Goal: Task Accomplishment & Management: Manage account settings

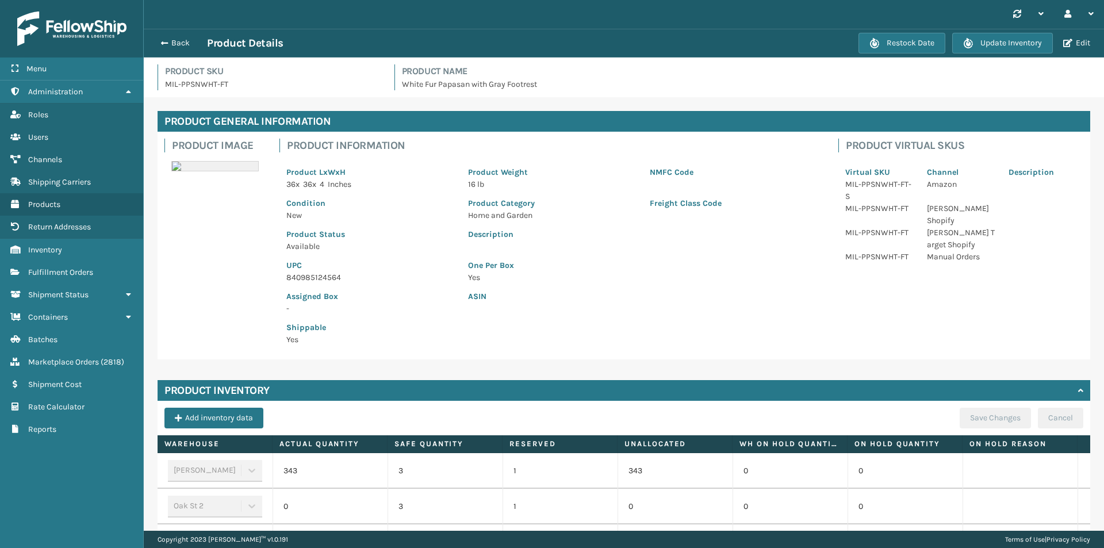
scroll to position [265, 0]
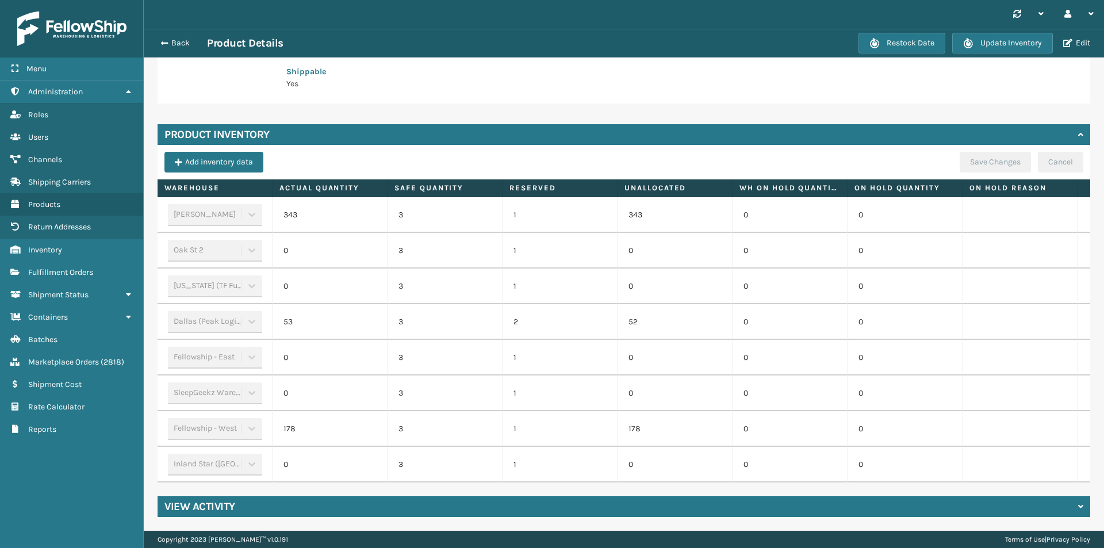
click at [173, 44] on button "Back" at bounding box center [180, 43] width 53 height 10
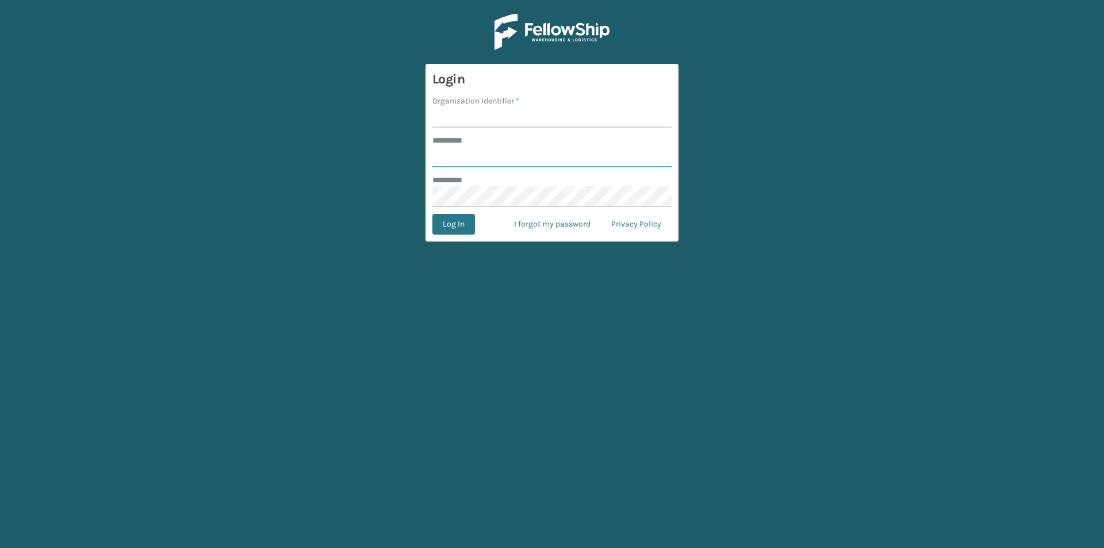
type input "**********"
click at [462, 120] on input "Organization Identifier *" at bounding box center [551, 117] width 239 height 21
type input "[PERSON_NAME]"
click at [456, 225] on button "Log In" at bounding box center [453, 224] width 43 height 21
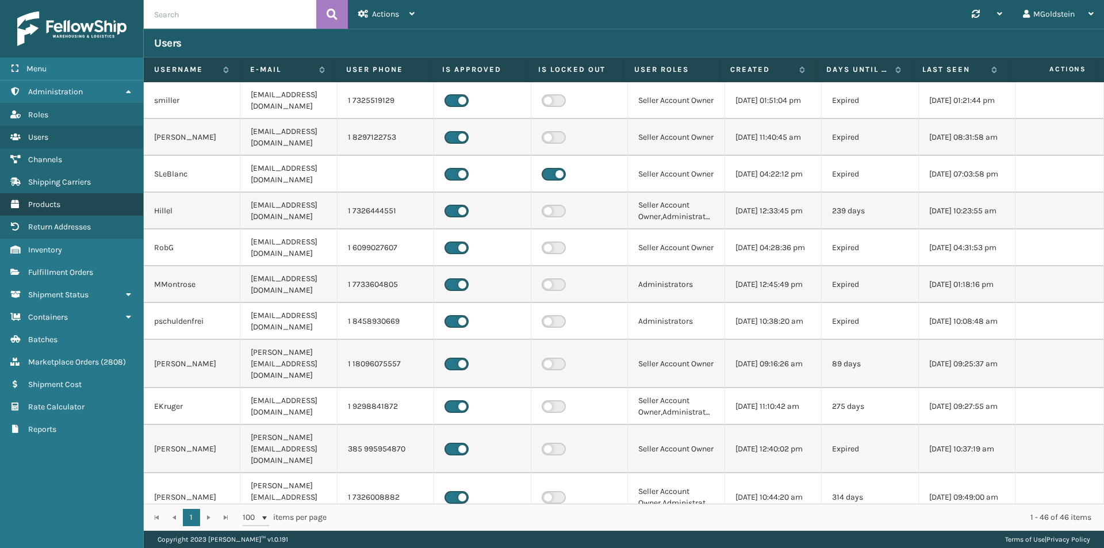
click at [52, 202] on span "Products" at bounding box center [44, 205] width 32 height 10
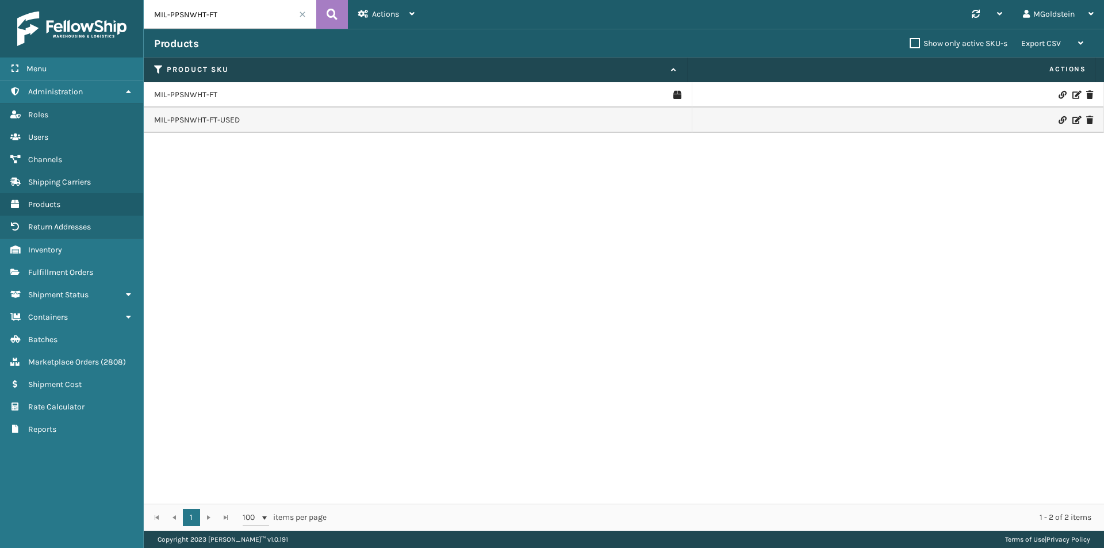
drag, startPoint x: 233, startPoint y: 18, endPoint x: 126, endPoint y: 23, distance: 107.1
click at [126, 0] on div "Menu Administration Roles Users Channels Shipping Carriers Products Return Addr…" at bounding box center [552, 0] width 1104 height 0
type input "cfb-dl"
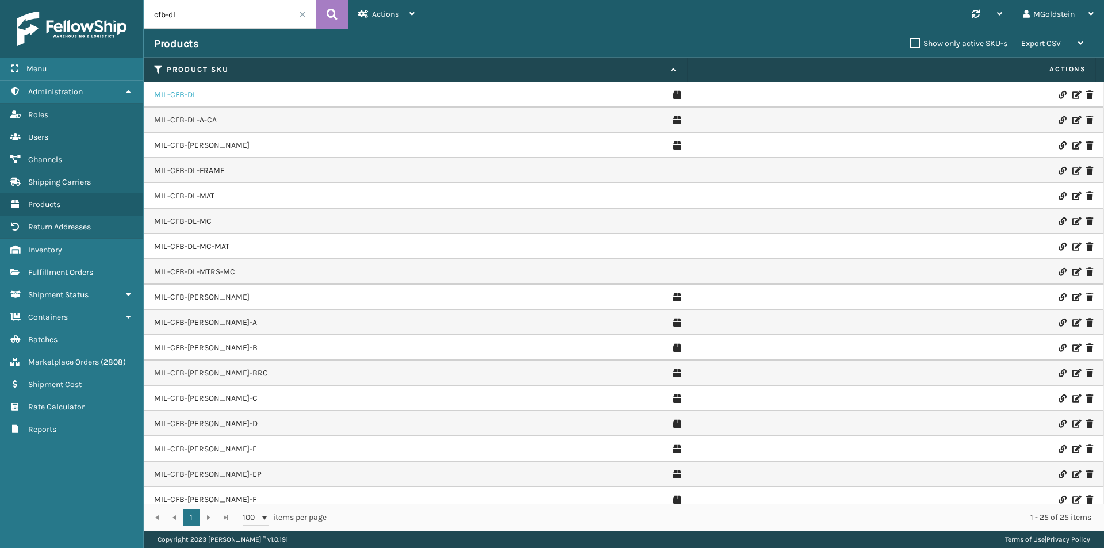
click at [173, 95] on link "MIL-CFB-DL" at bounding box center [175, 95] width 43 height 12
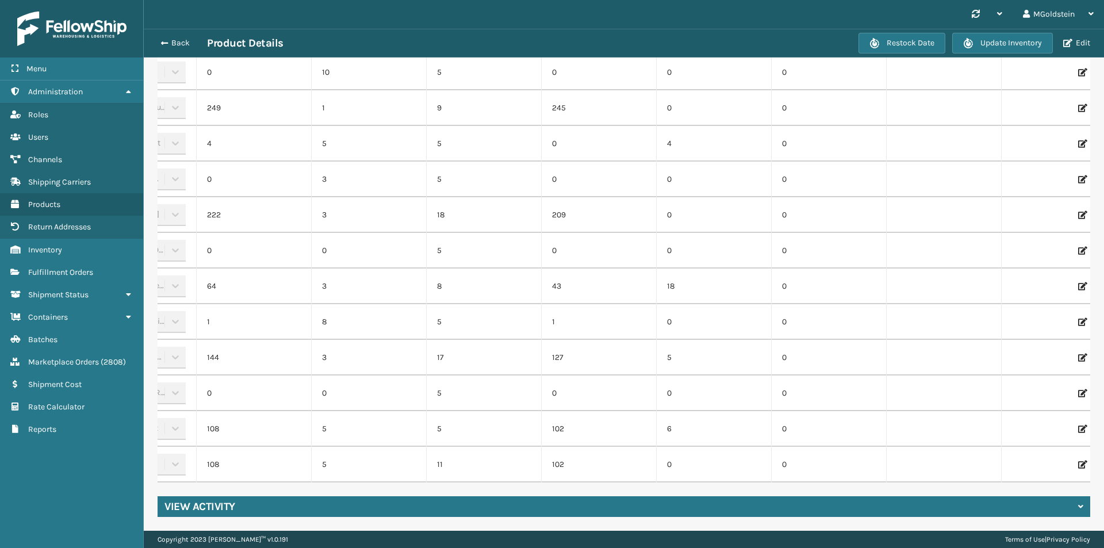
scroll to position [0, 119]
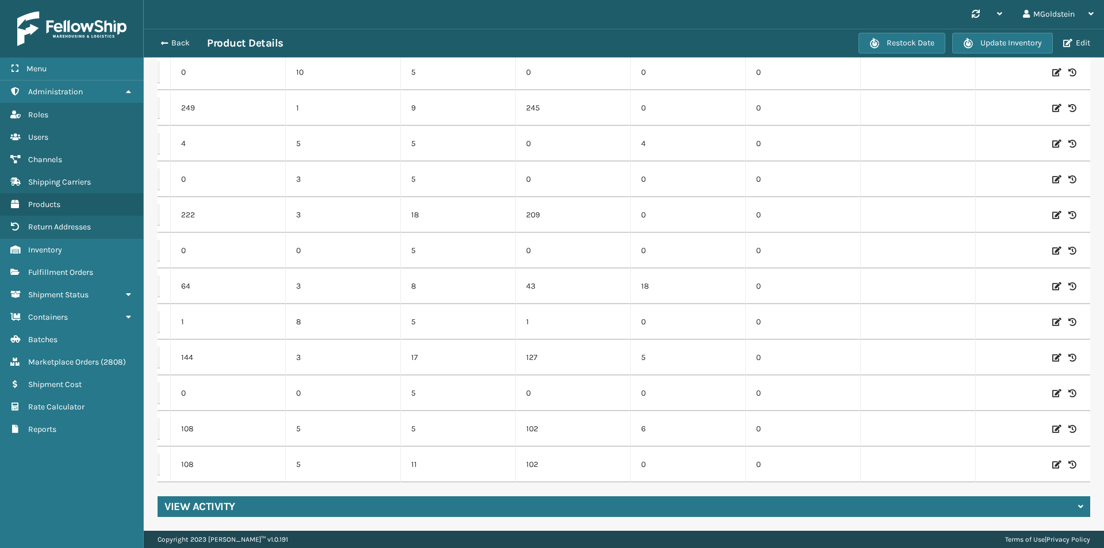
click at [1052, 459] on icon at bounding box center [1056, 465] width 9 height 12
drag, startPoint x: 224, startPoint y: 455, endPoint x: 182, endPoint y: 453, distance: 42.1
click at [197, 454] on input "108" at bounding box center [228, 464] width 63 height 21
type input "565"
click at [983, 458] on button "ADD" at bounding box center [997, 465] width 29 height 14
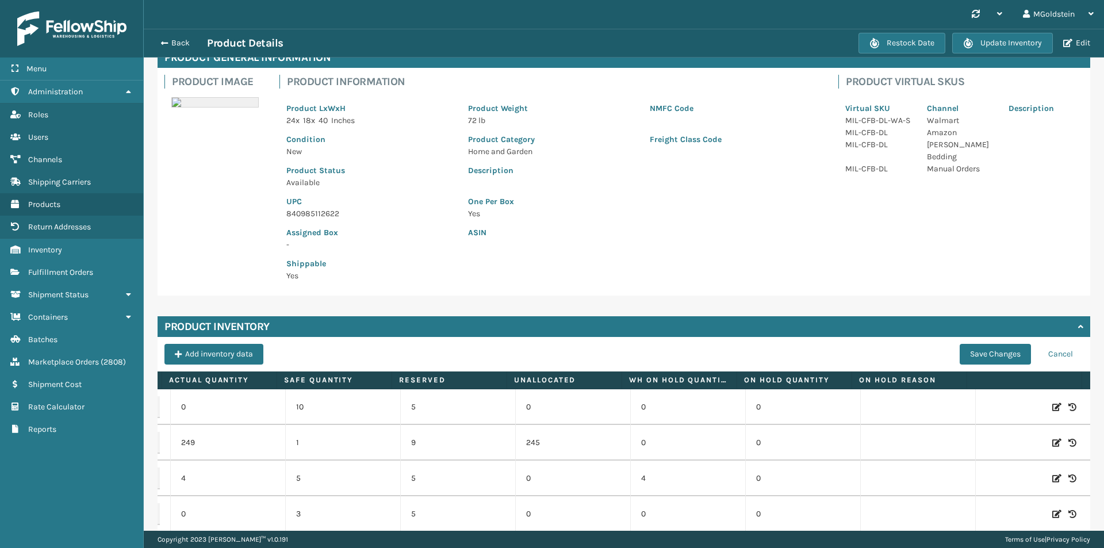
scroll to position [62, 0]
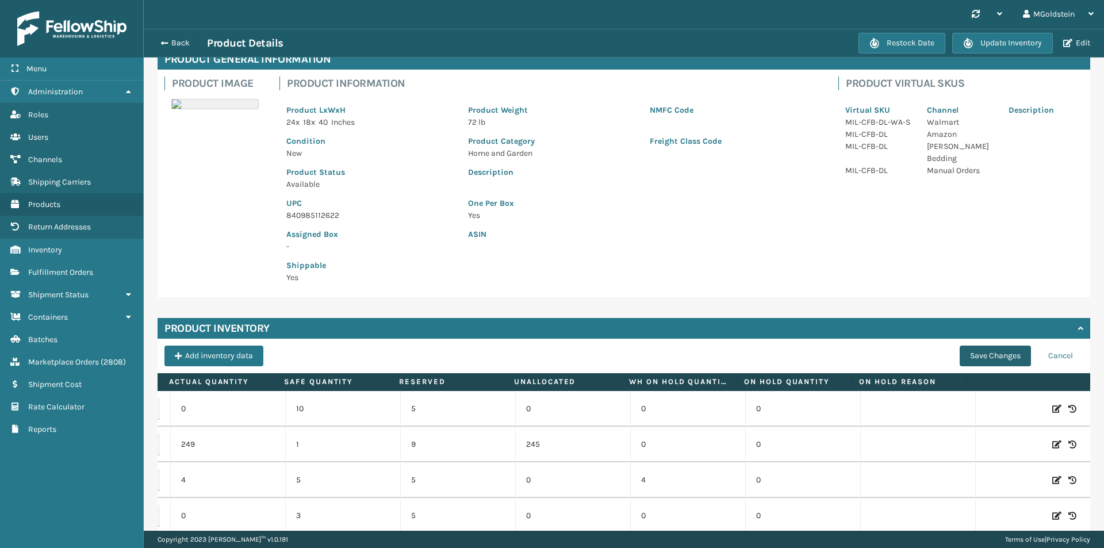
click at [994, 355] on button "Save Changes" at bounding box center [995, 356] width 71 height 21
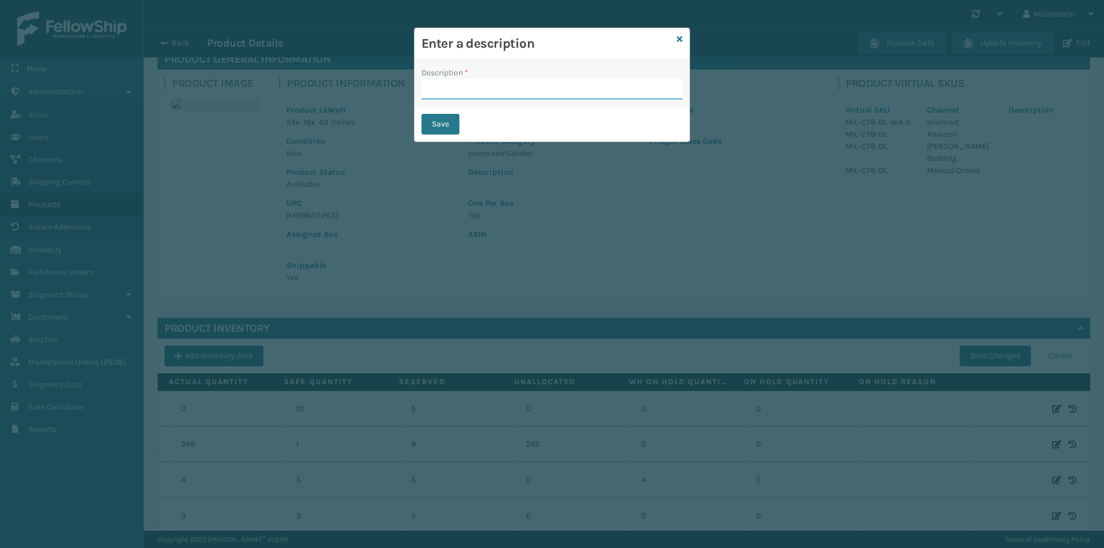
click at [474, 86] on input "Description *" at bounding box center [551, 89] width 261 height 21
drag, startPoint x: 542, startPoint y: 90, endPoint x: 406, endPoint y: 91, distance: 135.7
click at [406, 91] on div "Enter a description Description * changed quantity Save" at bounding box center [552, 274] width 1104 height 548
type input "adding"
click at [440, 122] on button "Save" at bounding box center [440, 124] width 38 height 21
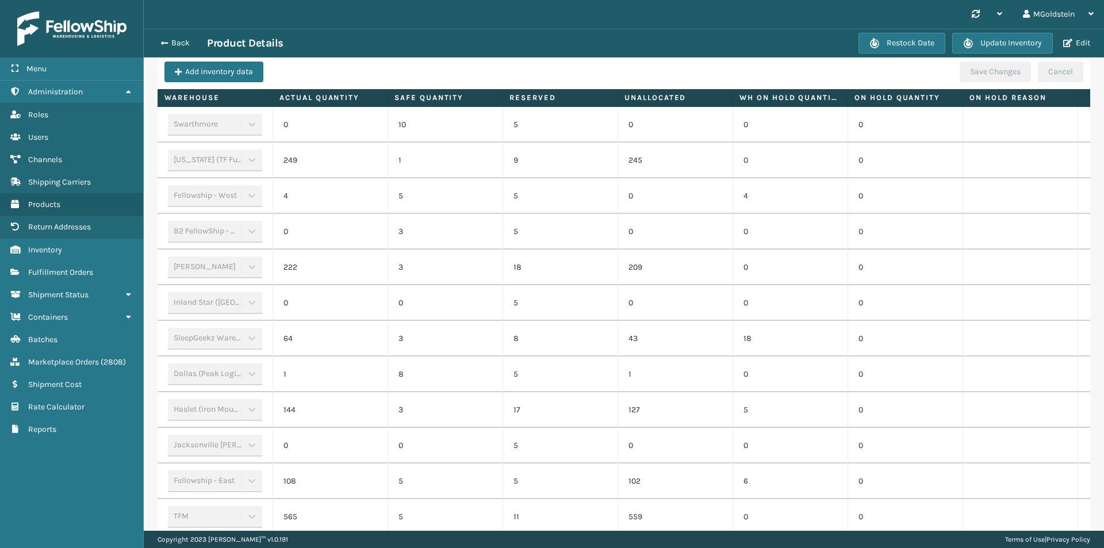
scroll to position [350, 0]
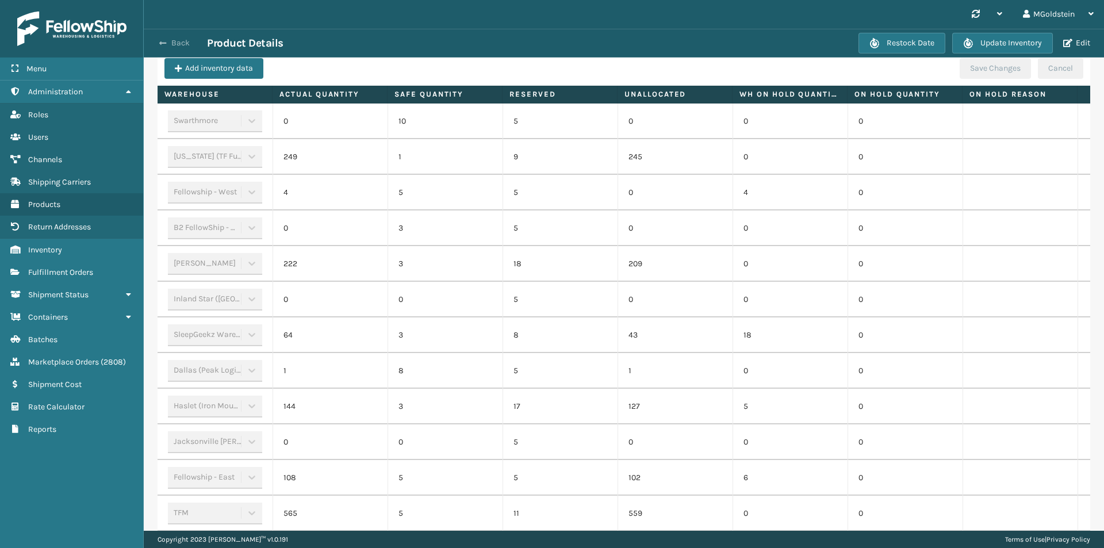
click at [184, 41] on button "Back" at bounding box center [180, 43] width 53 height 10
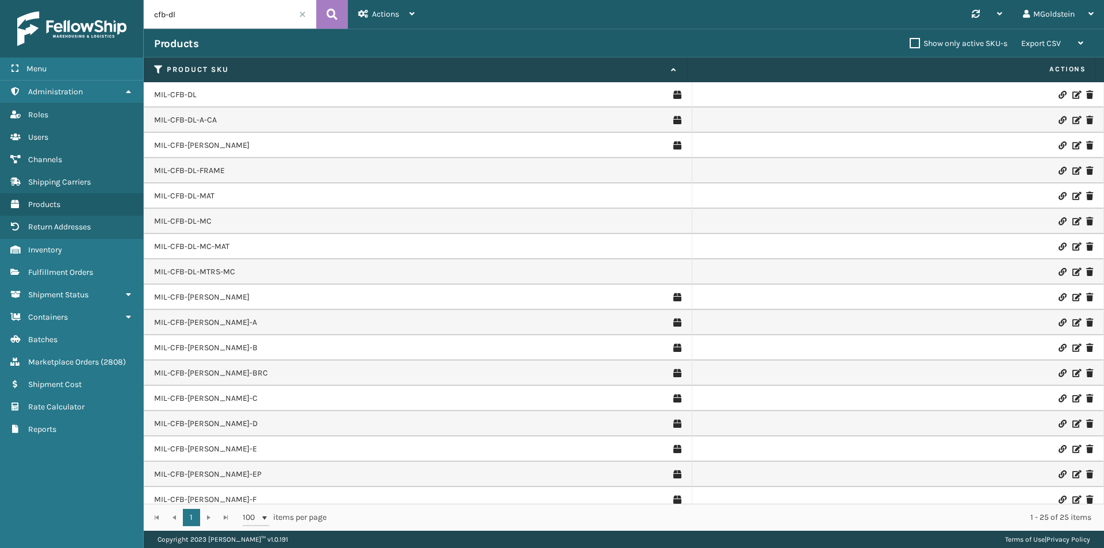
drag, startPoint x: 199, startPoint y: 18, endPoint x: 134, endPoint y: 19, distance: 65.0
click at [134, 0] on div "Menu Administration Roles Users Channels Shipping Carriers Products Return Addr…" at bounding box center [552, 0] width 1104 height 0
paste input "MIL-HK612-6-25"
type input "MIL-HK612-6-25"
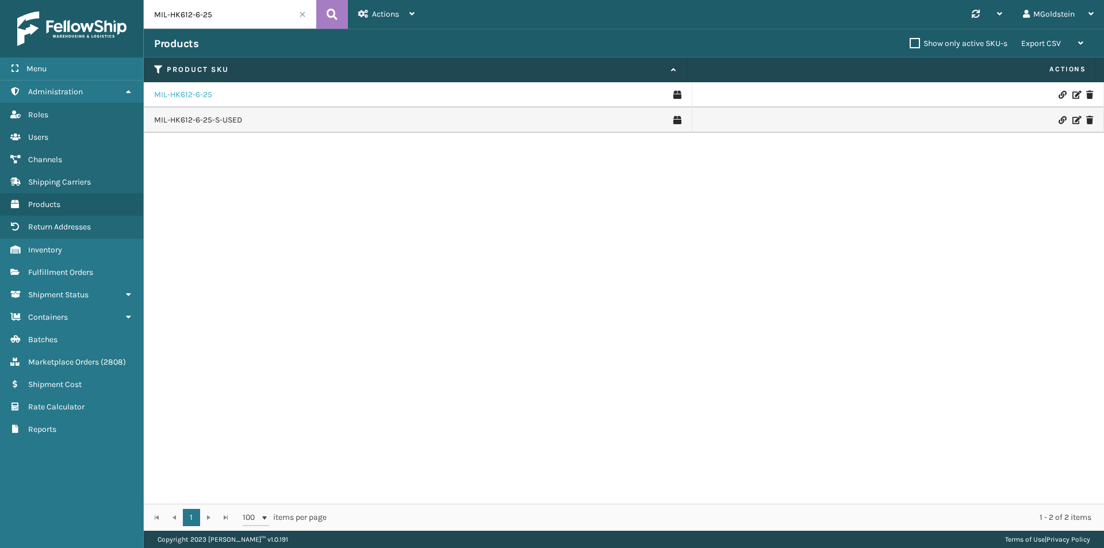
click at [199, 97] on link "MIL-HK612-6-25" at bounding box center [183, 95] width 58 height 12
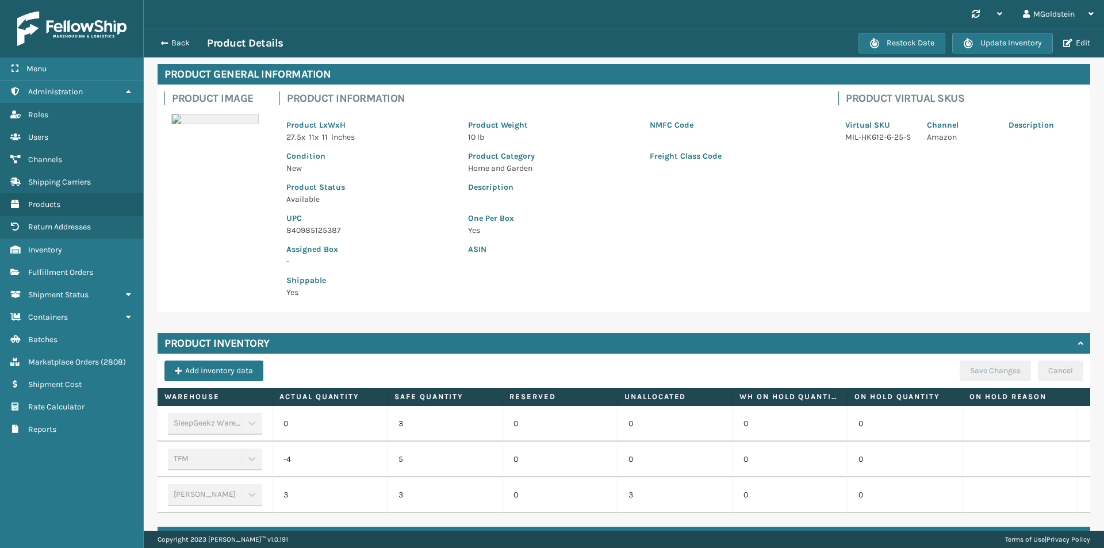
scroll to position [86, 0]
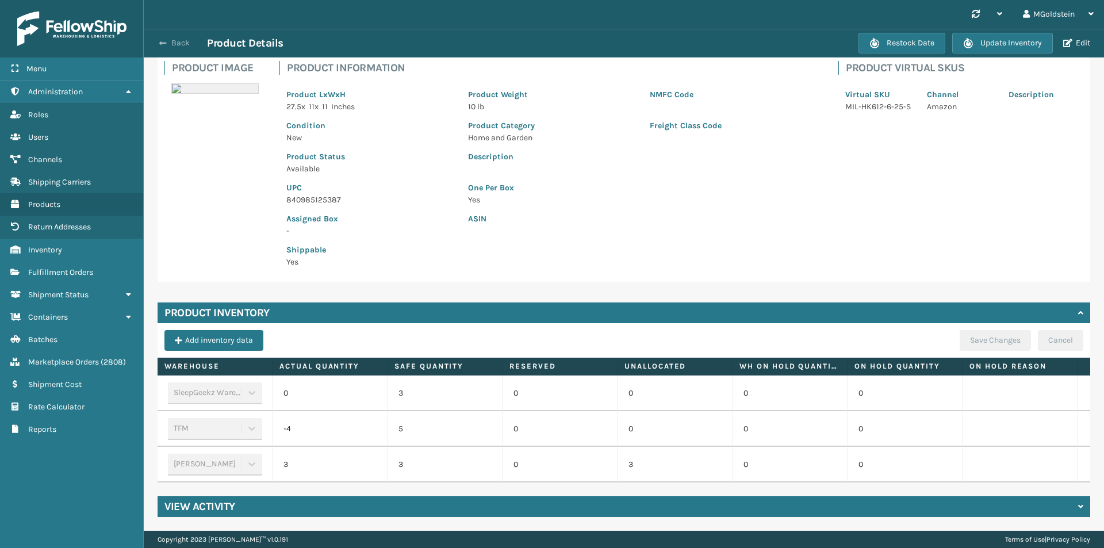
click at [176, 44] on button "Back" at bounding box center [180, 43] width 53 height 10
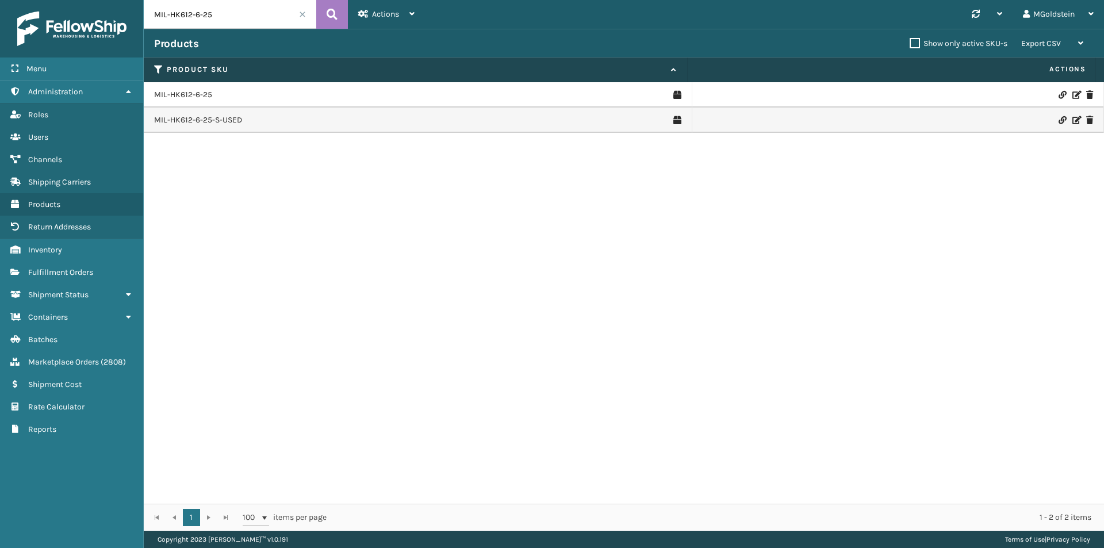
drag, startPoint x: 231, startPoint y: 15, endPoint x: 135, endPoint y: 17, distance: 95.5
click at [135, 0] on div "Menu Administration Roles Users Channels Shipping Carriers Products Return Addr…" at bounding box center [552, 0] width 1104 height 0
paste input "4-31"
type input "MIL-HK612-4-31"
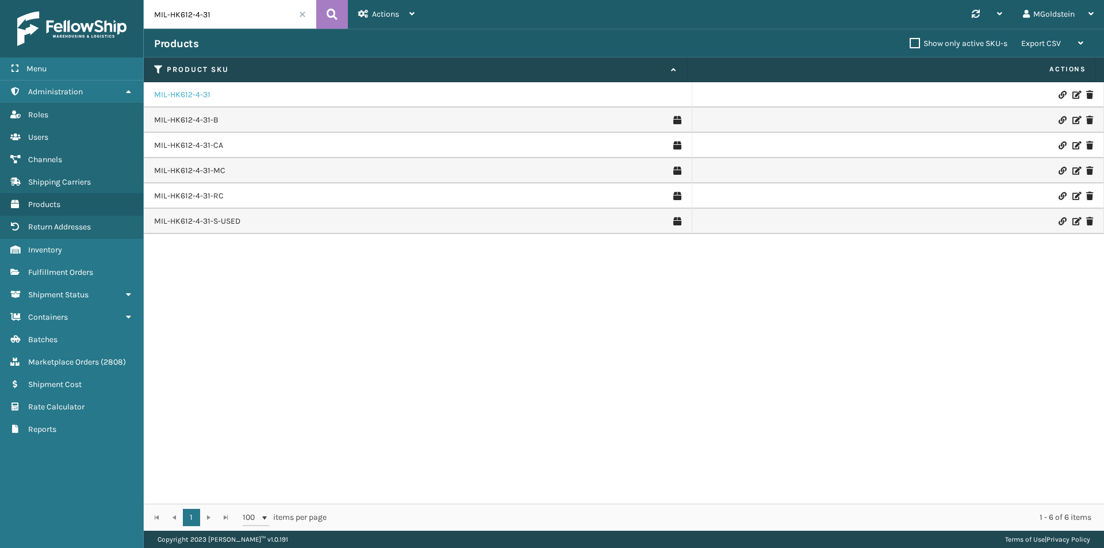
click at [191, 95] on link "MIL-HK612-4-31" at bounding box center [182, 95] width 56 height 12
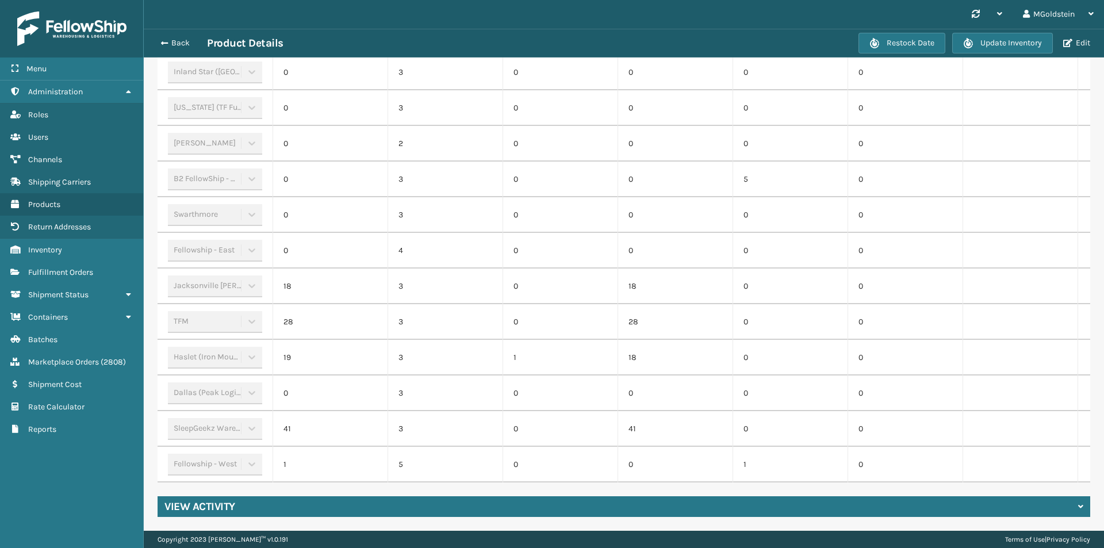
scroll to position [403, 0]
click at [174, 44] on button "Back" at bounding box center [180, 43] width 53 height 10
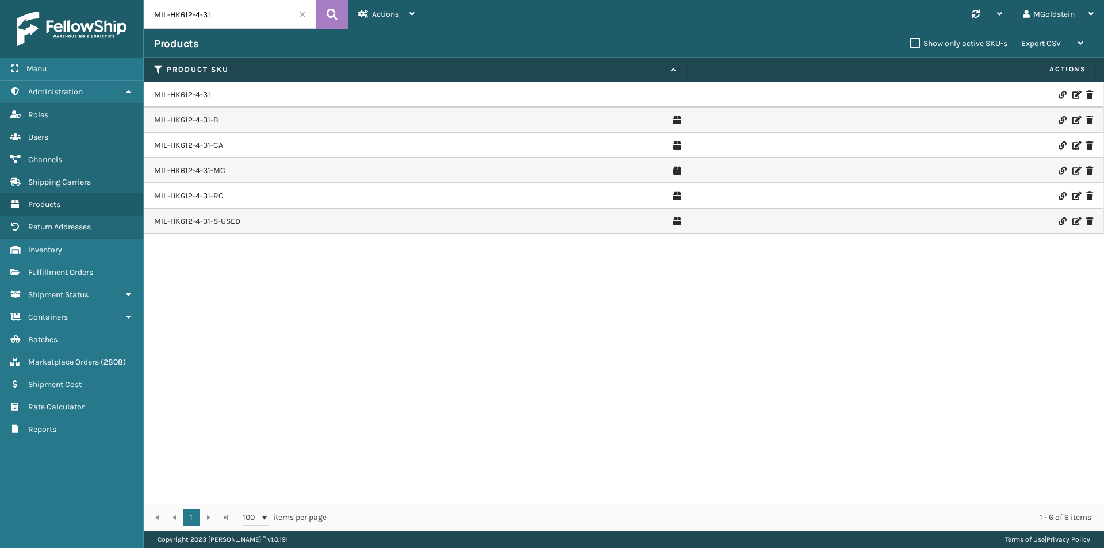
drag, startPoint x: 225, startPoint y: 18, endPoint x: 113, endPoint y: 13, distance: 111.7
click at [113, 0] on div "Menu Administration Roles Users Channels Shipping Carriers Products Return Addr…" at bounding box center [552, 0] width 1104 height 0
paste input "6-Q-MC"
type input "MIL-HK612-6-Q-MC"
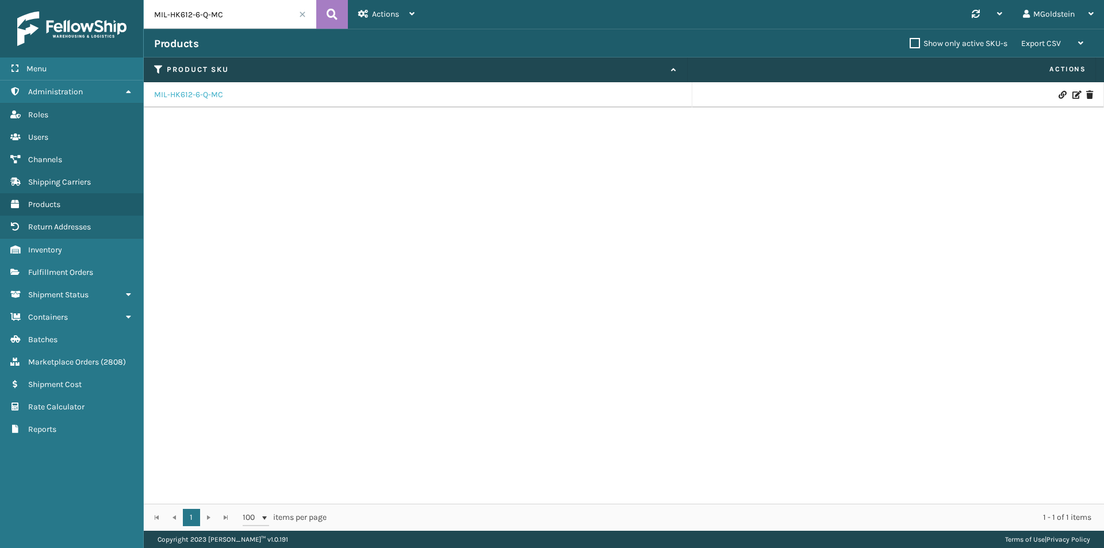
click at [214, 91] on link "MIL-HK612-6-Q-MC" at bounding box center [188, 95] width 69 height 12
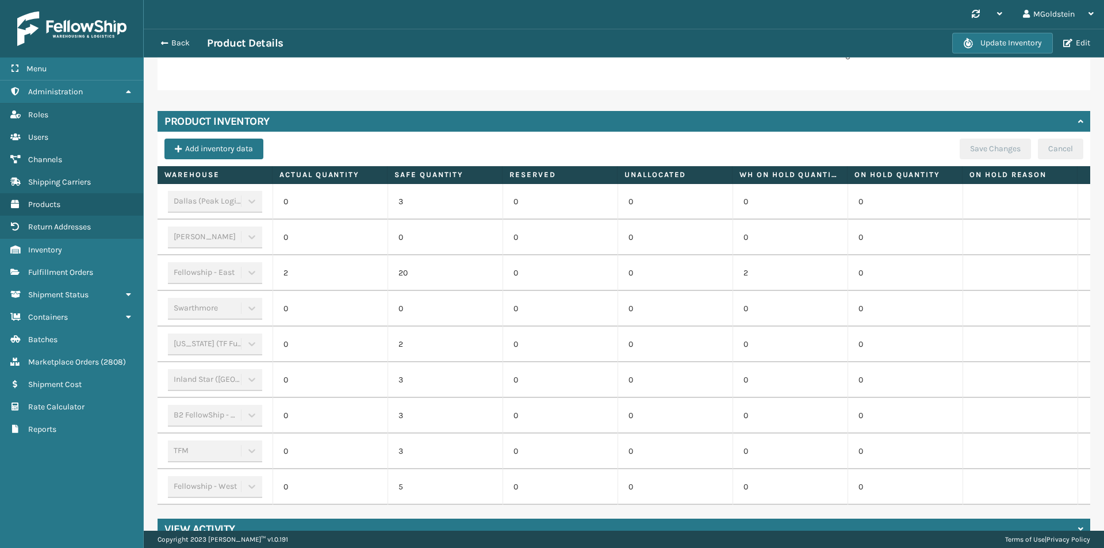
scroll to position [352, 0]
